Goal: Information Seeking & Learning: Learn about a topic

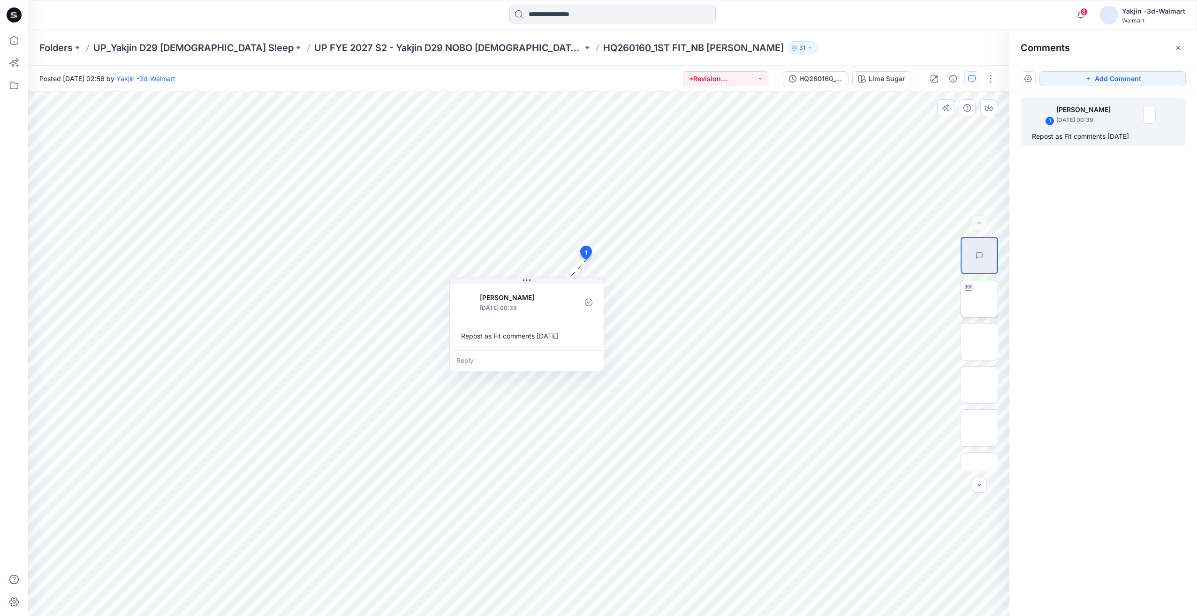
click at [979, 299] on img at bounding box center [979, 299] width 0 height 0
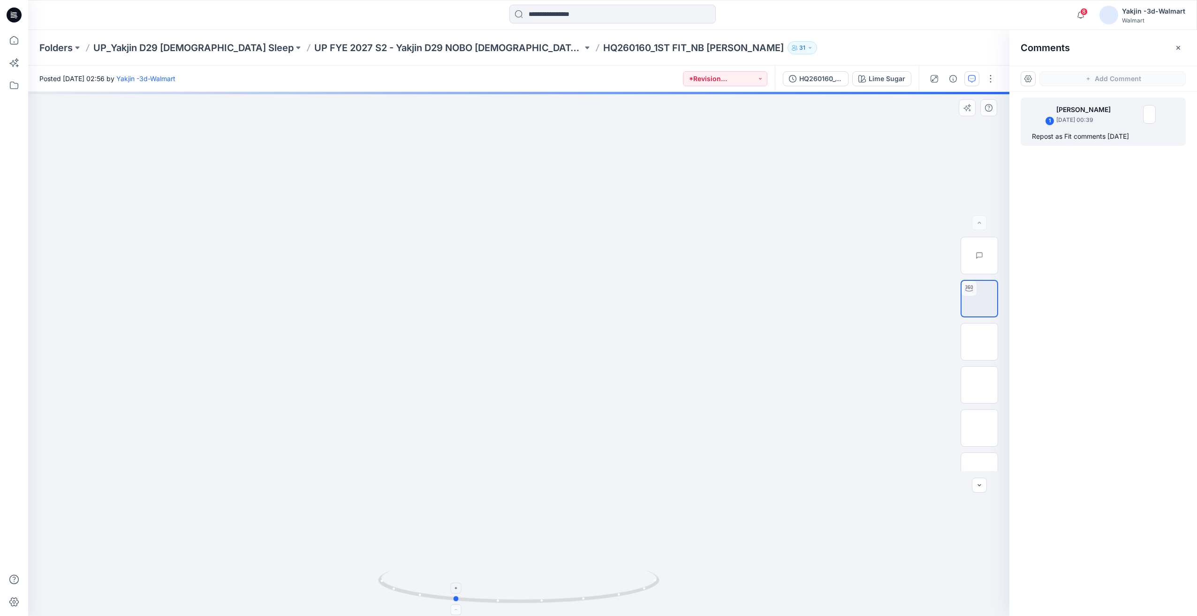
drag, startPoint x: 600, startPoint y: 579, endPoint x: 541, endPoint y: 585, distance: 59.9
click at [541, 585] on icon at bounding box center [520, 588] width 284 height 35
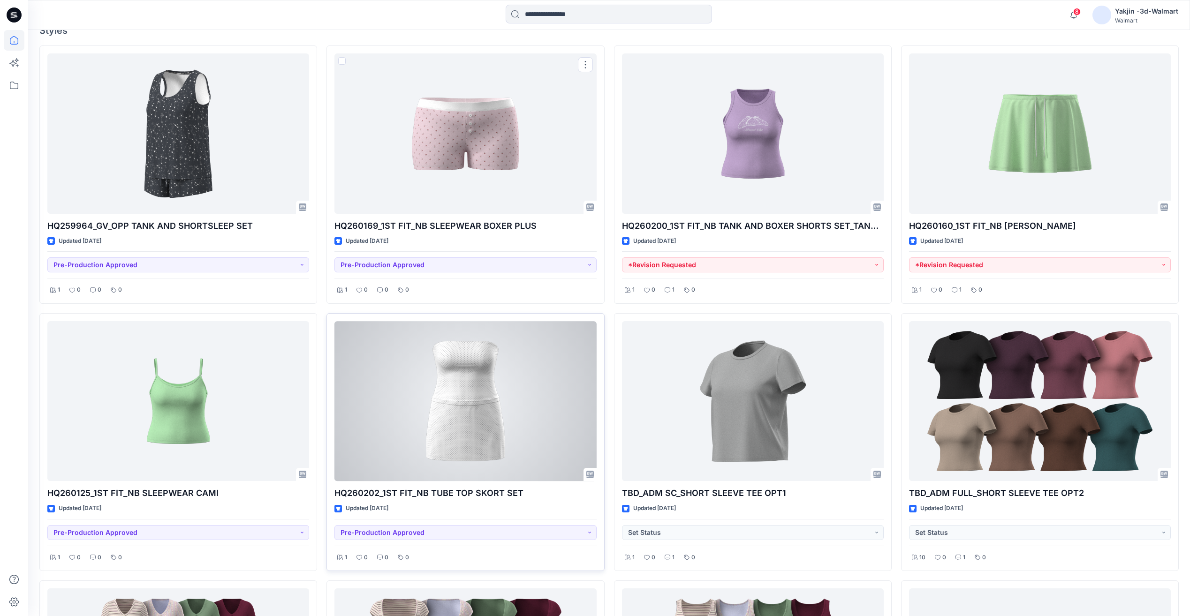
scroll to position [313, 0]
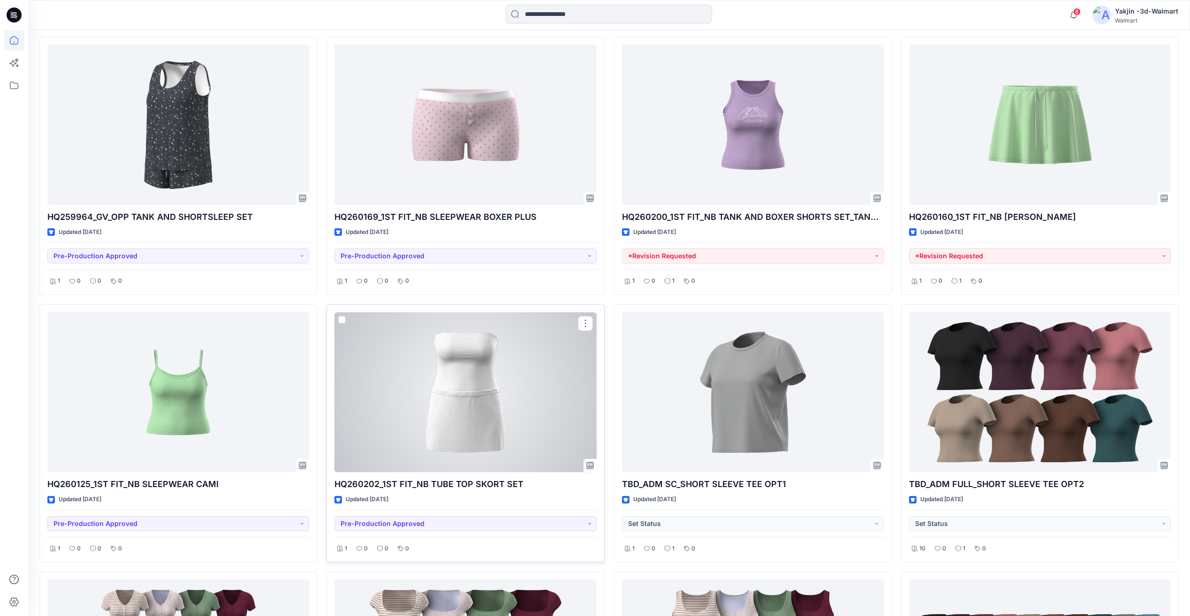
click at [460, 444] on div at bounding box center [465, 392] width 262 height 160
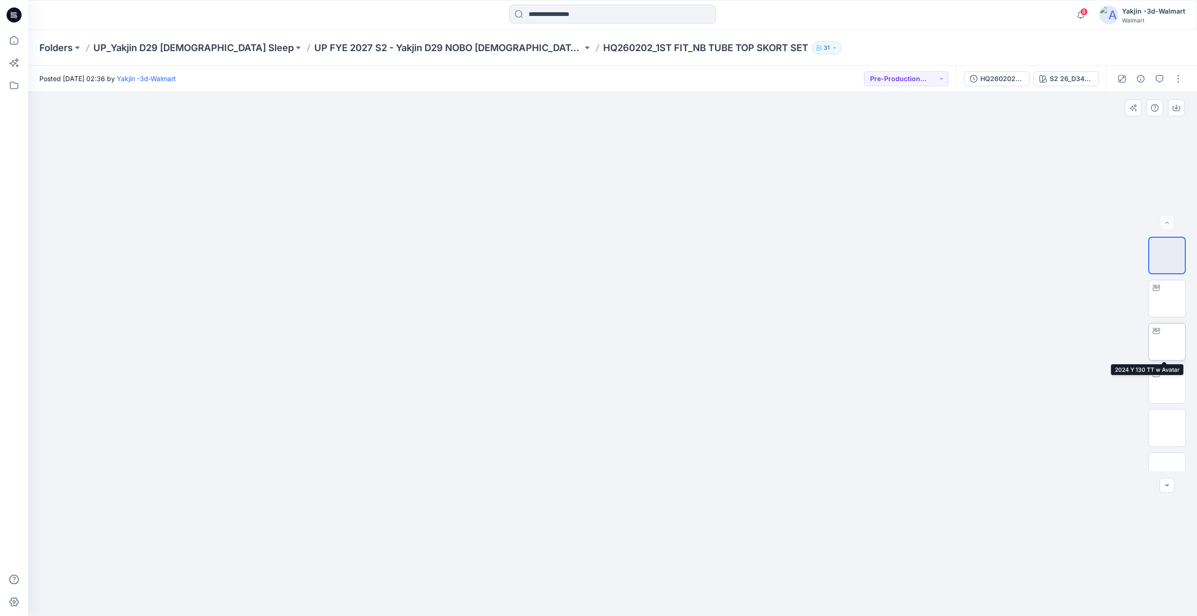
click at [1167, 342] on img at bounding box center [1167, 342] width 0 height 0
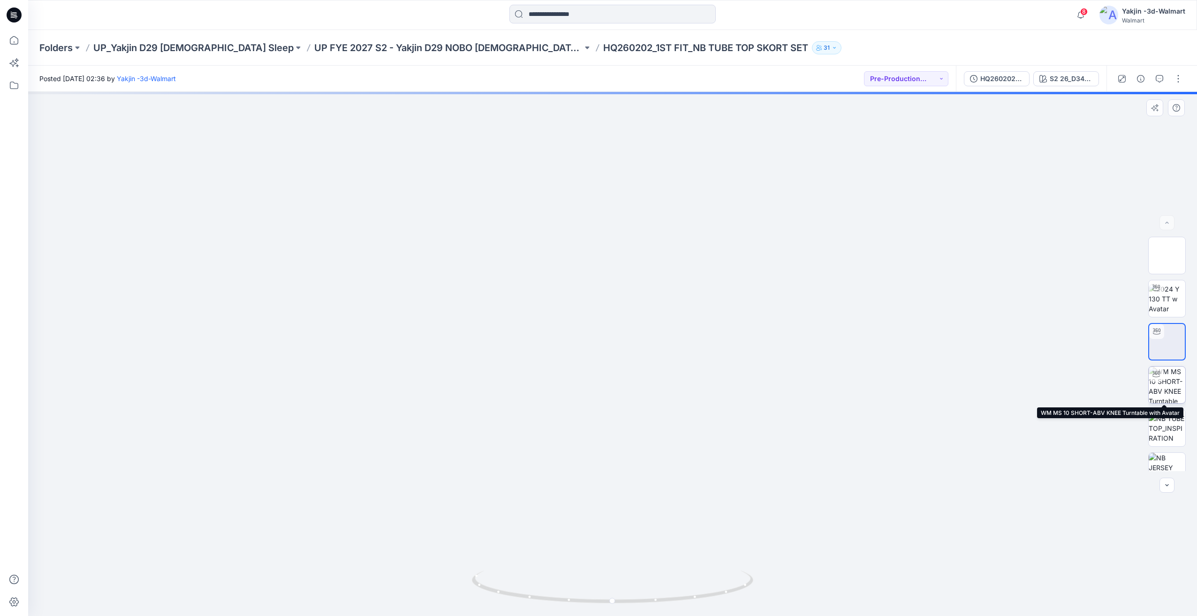
click at [1169, 374] on img at bounding box center [1166, 385] width 37 height 37
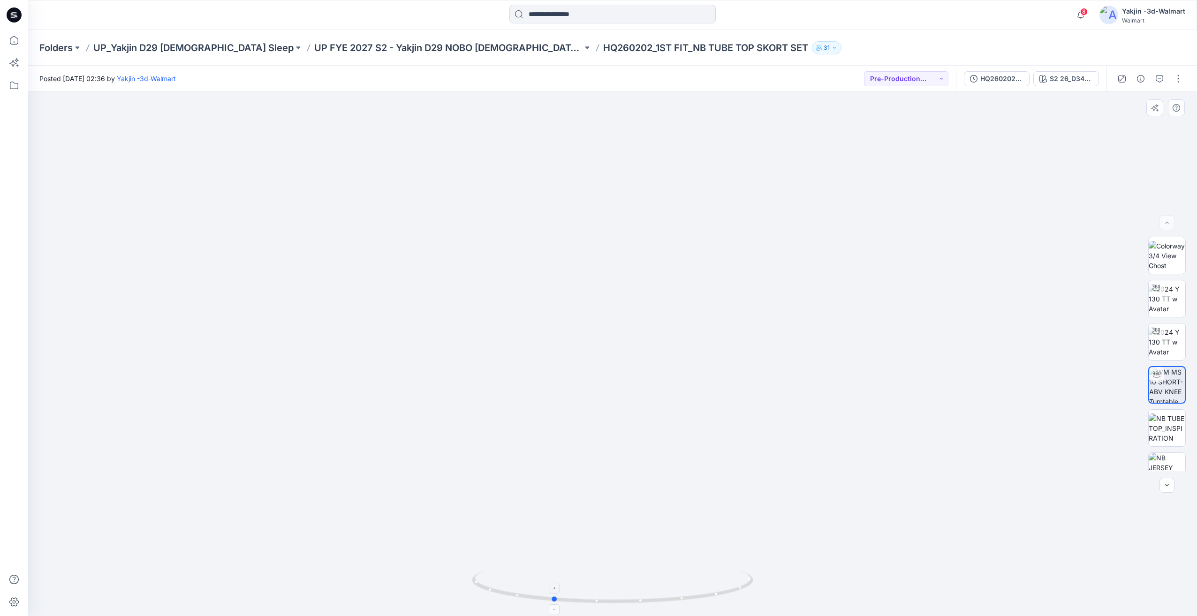
drag, startPoint x: 596, startPoint y: 580, endPoint x: 604, endPoint y: 581, distance: 8.5
click at [604, 581] on icon at bounding box center [614, 588] width 284 height 35
